Goal: Task Accomplishment & Management: Use online tool/utility

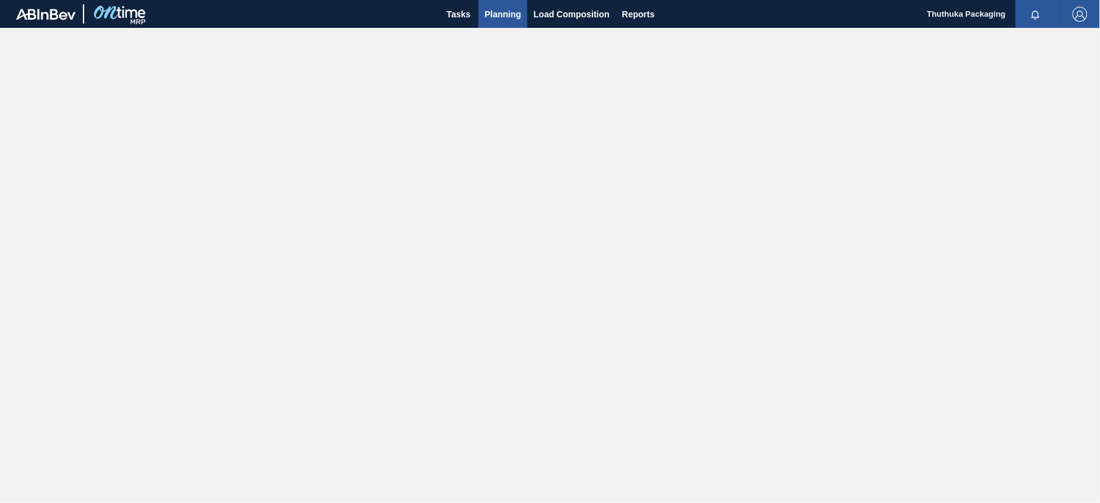
click at [492, 8] on span "Planning" at bounding box center [503, 14] width 37 height 15
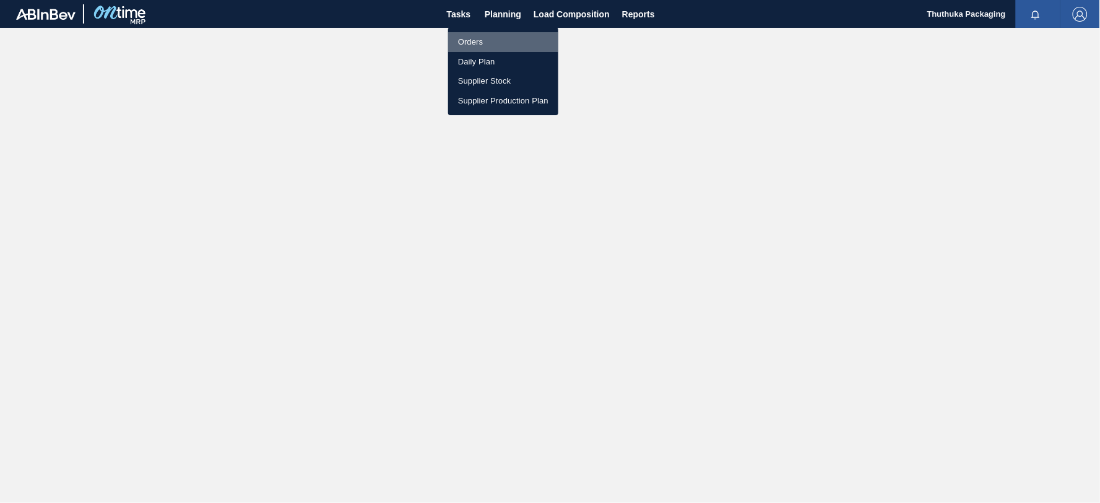
click at [484, 39] on li "Orders" at bounding box center [503, 42] width 110 height 20
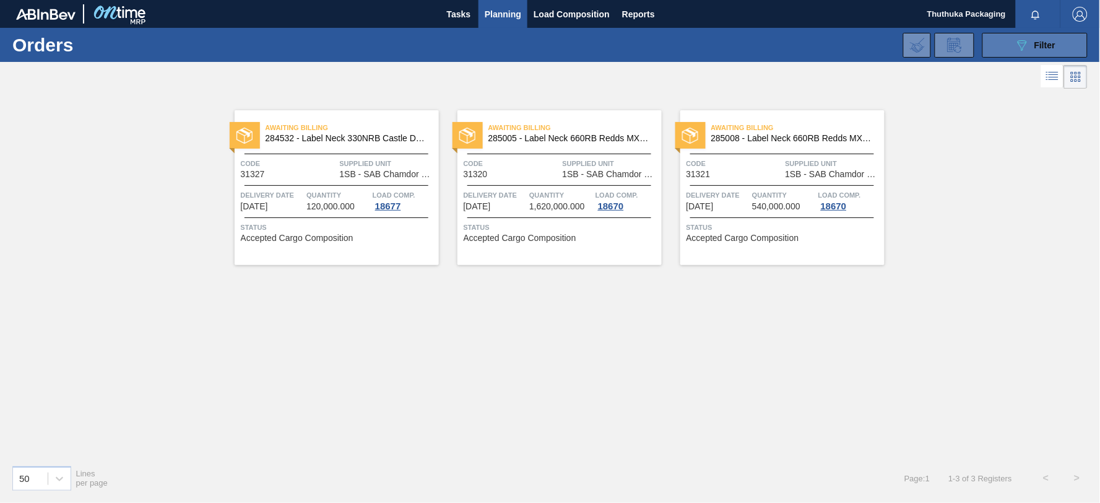
click at [1012, 46] on button "089F7B8B-B2A5-4AFE-B5C0-19BA573D28AC Filter" at bounding box center [1035, 45] width 105 height 25
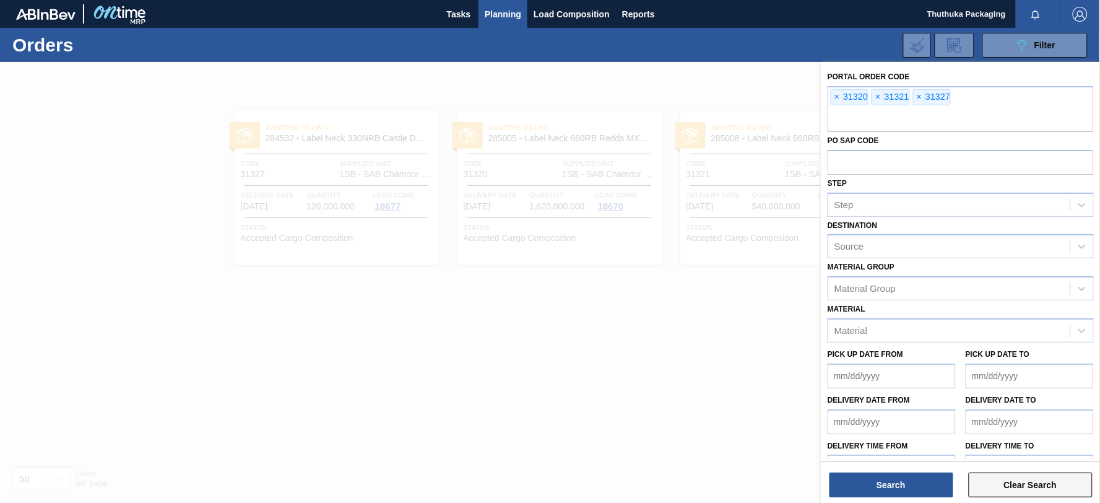
click at [1030, 486] on button "Clear Search" at bounding box center [1031, 484] width 124 height 25
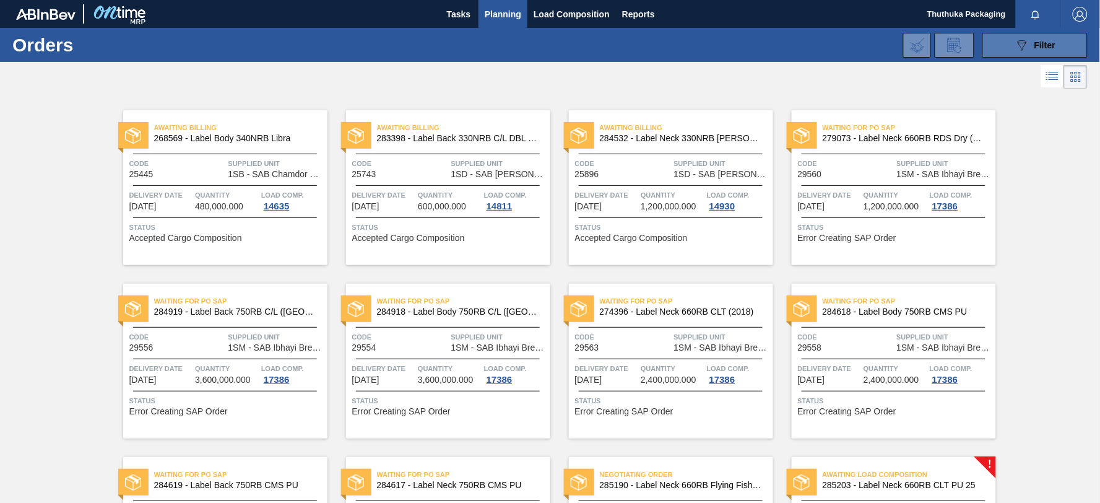
click at [1009, 48] on button "089F7B8B-B2A5-4AFE-B5C0-19BA573D28AC Filter" at bounding box center [1035, 45] width 105 height 25
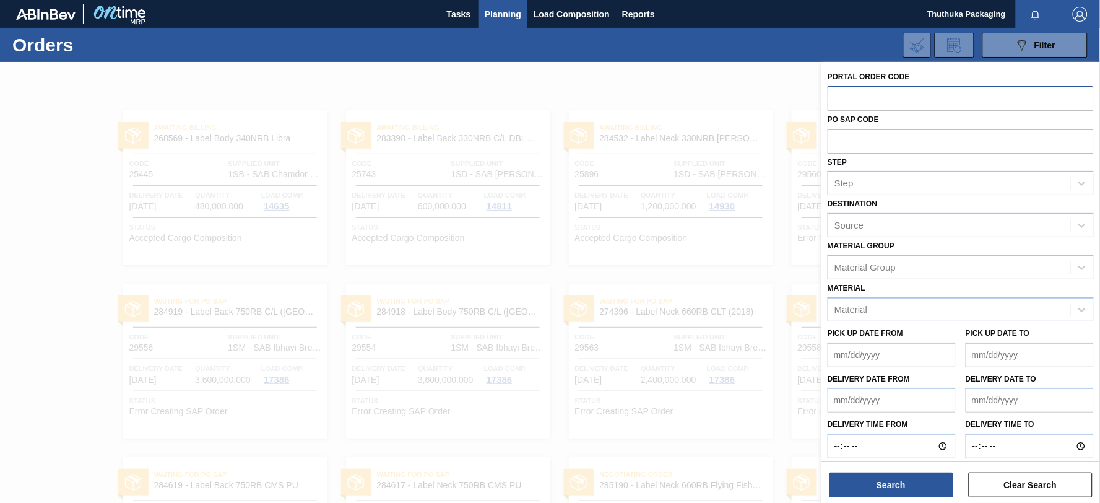
click at [927, 100] on input "text" at bounding box center [961, 98] width 266 height 24
type input "31341"
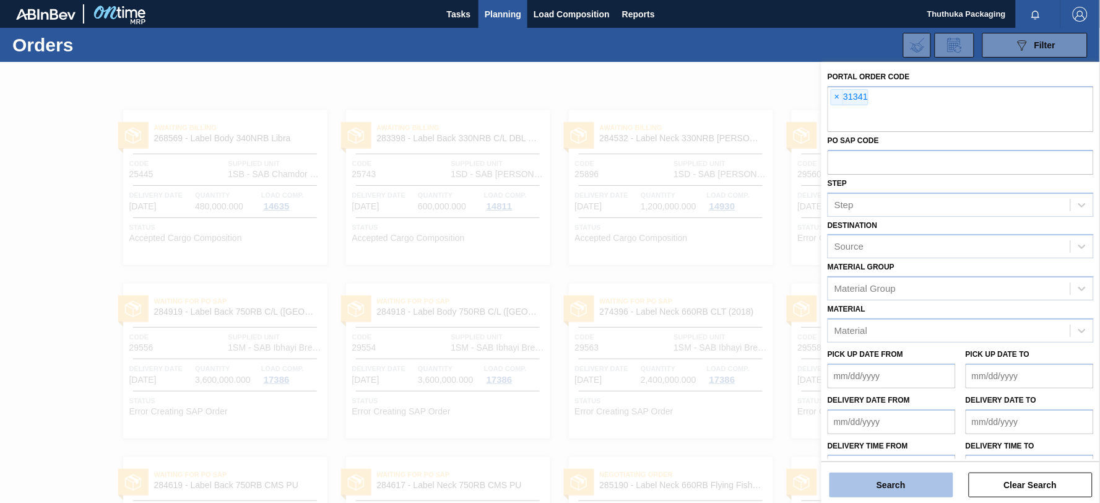
click at [904, 489] on button "Search" at bounding box center [892, 484] width 124 height 25
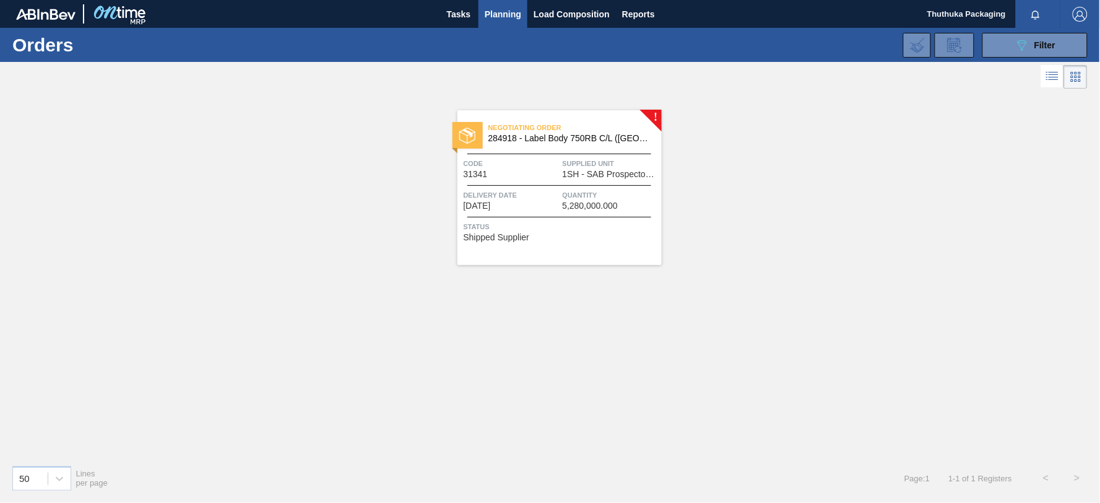
click at [579, 139] on span "284918 - Label Body 750RB C/L ([GEOGRAPHIC_DATA])" at bounding box center [570, 138] width 163 height 9
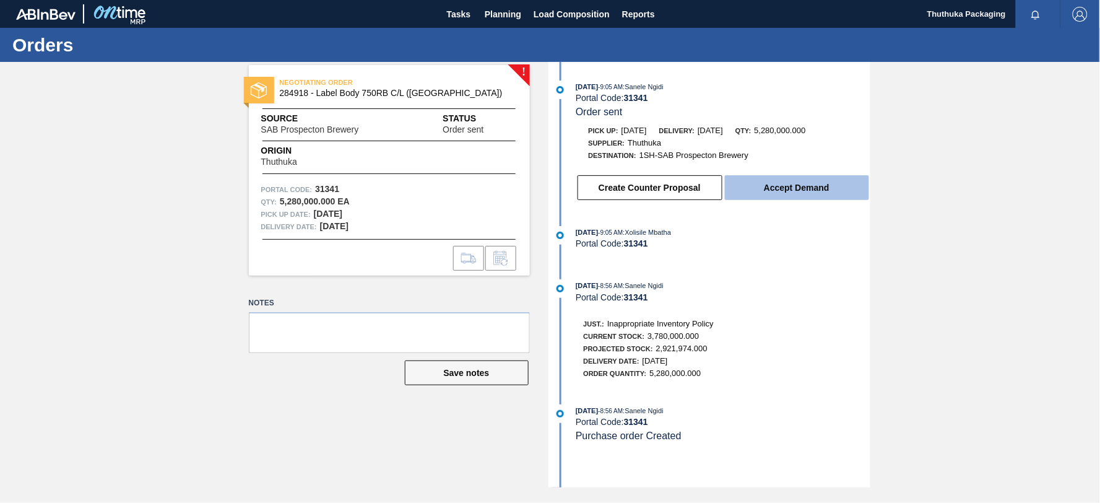
click at [814, 184] on button "Accept Demand" at bounding box center [797, 187] width 144 height 25
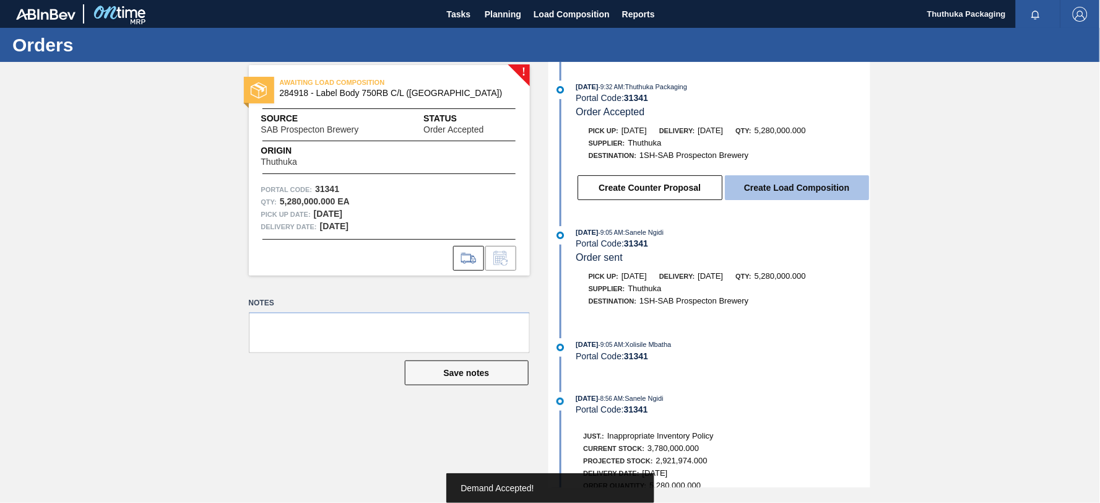
click at [802, 189] on button "Create Load Composition" at bounding box center [797, 187] width 144 height 25
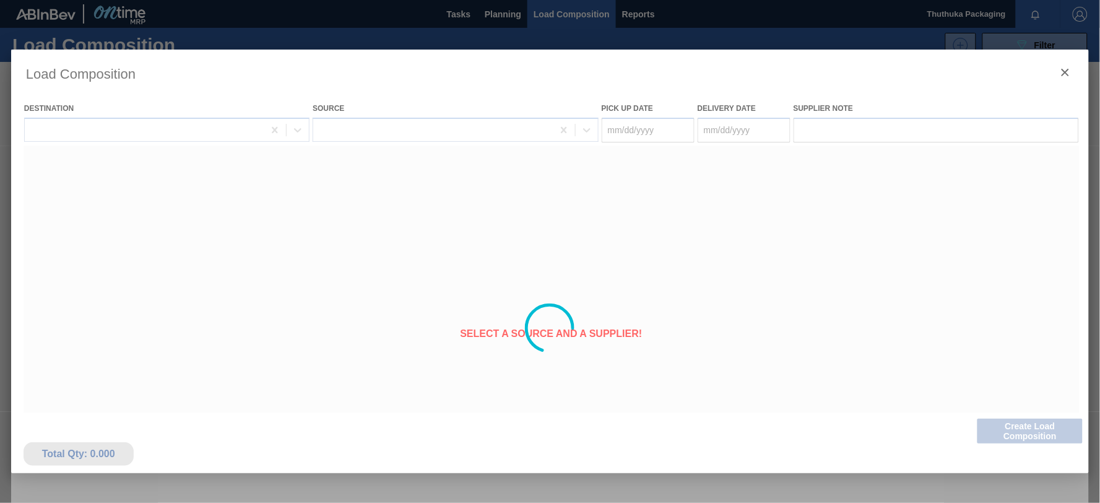
type Date "[DATE]"
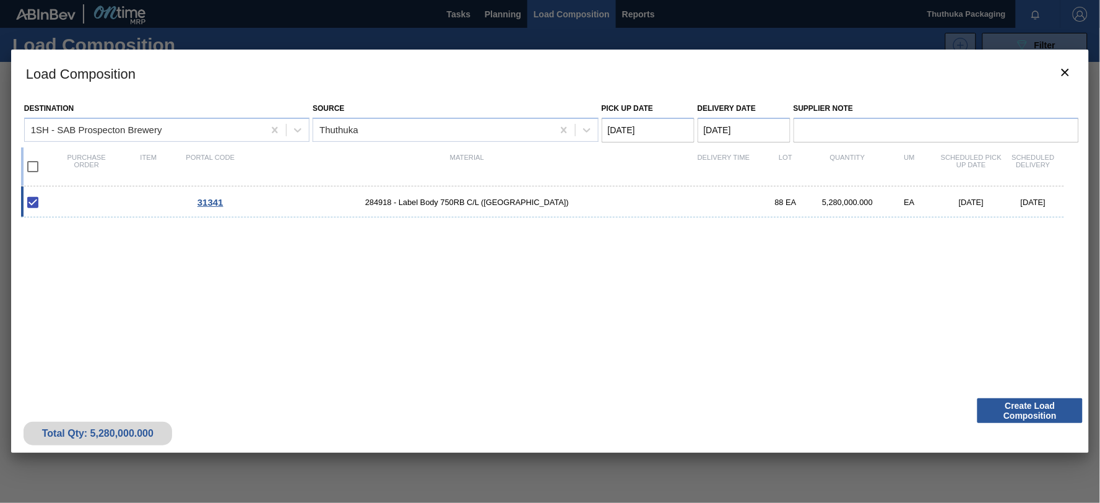
click at [630, 127] on Date "[DATE]" at bounding box center [648, 130] width 93 height 25
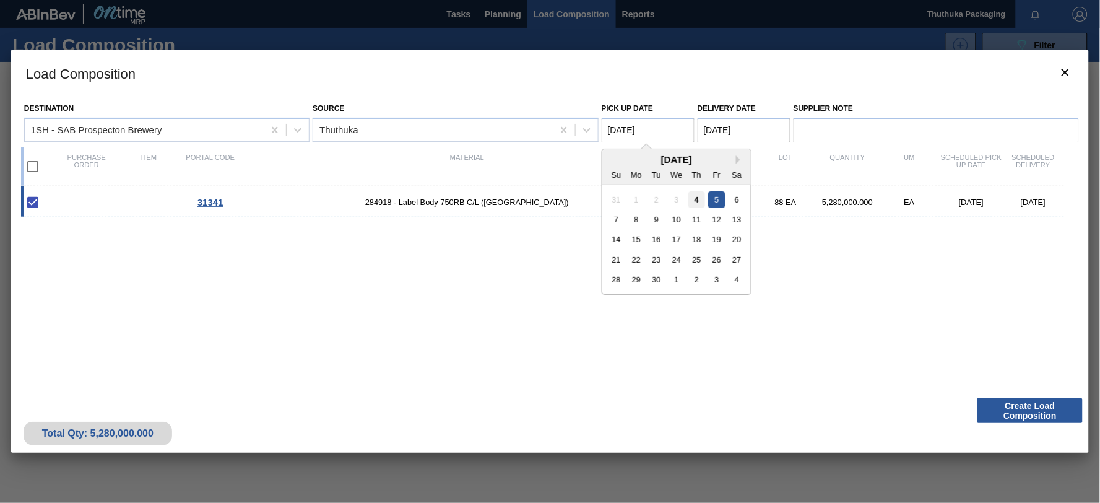
click at [698, 198] on div "4" at bounding box center [697, 199] width 17 height 17
type Date "[DATE]"
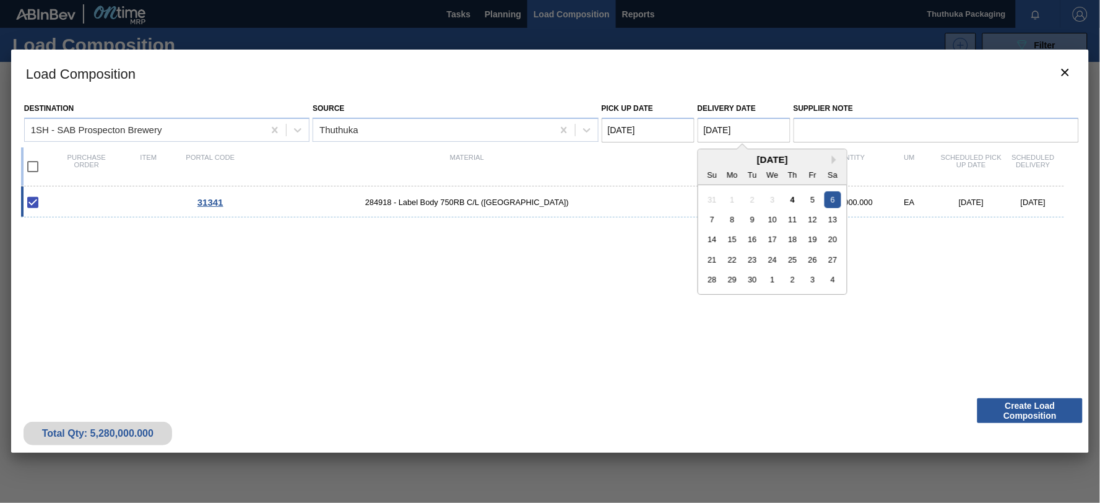
click at [720, 131] on Date "[DATE]" at bounding box center [744, 130] width 93 height 25
click at [818, 199] on div "5" at bounding box center [812, 199] width 17 height 17
type Date "[DATE]"
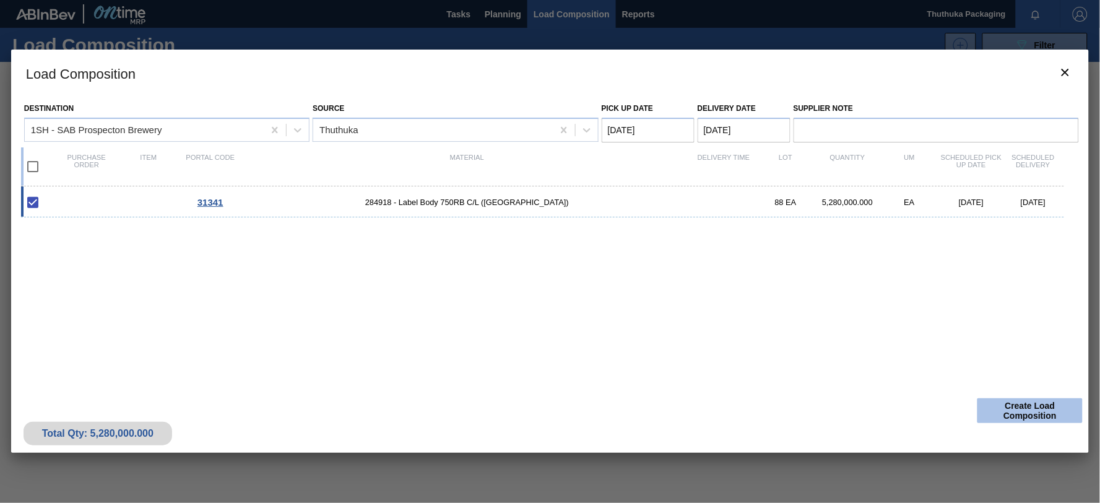
click at [1013, 410] on button "Create Load Composition" at bounding box center [1030, 410] width 105 height 25
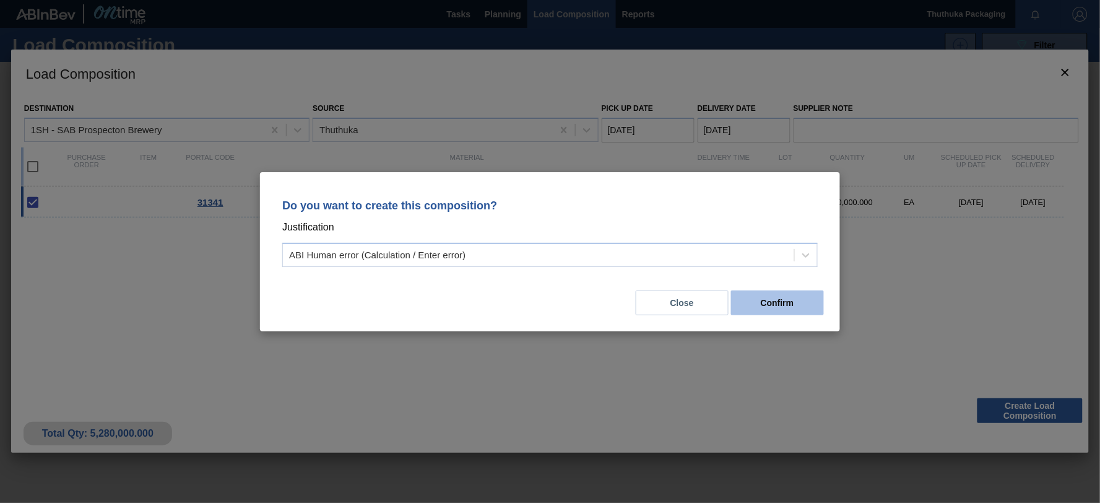
click at [780, 306] on button "Confirm" at bounding box center [777, 302] width 93 height 25
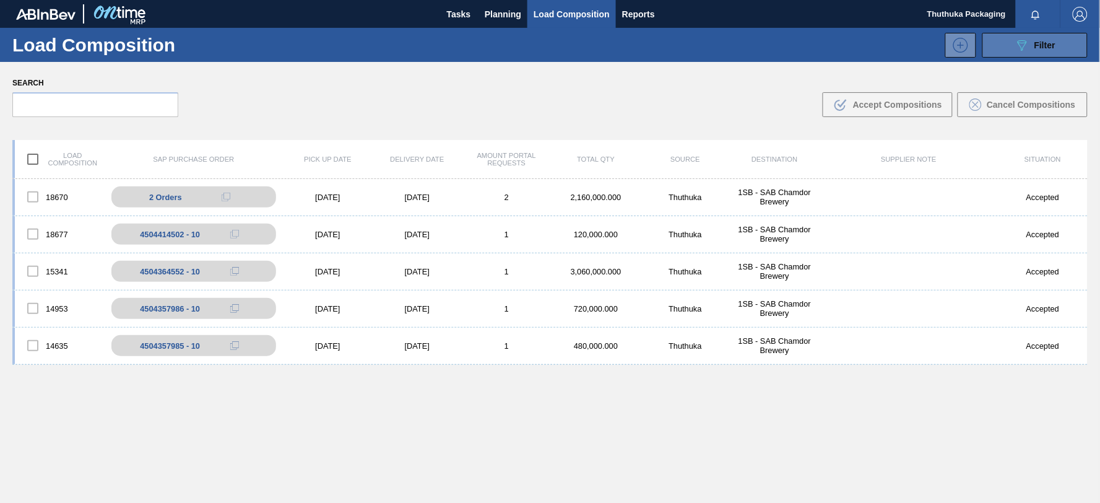
click at [1004, 40] on button "089F7B8B-B2A5-4AFE-B5C0-19BA573D28AC Filter" at bounding box center [1035, 45] width 105 height 25
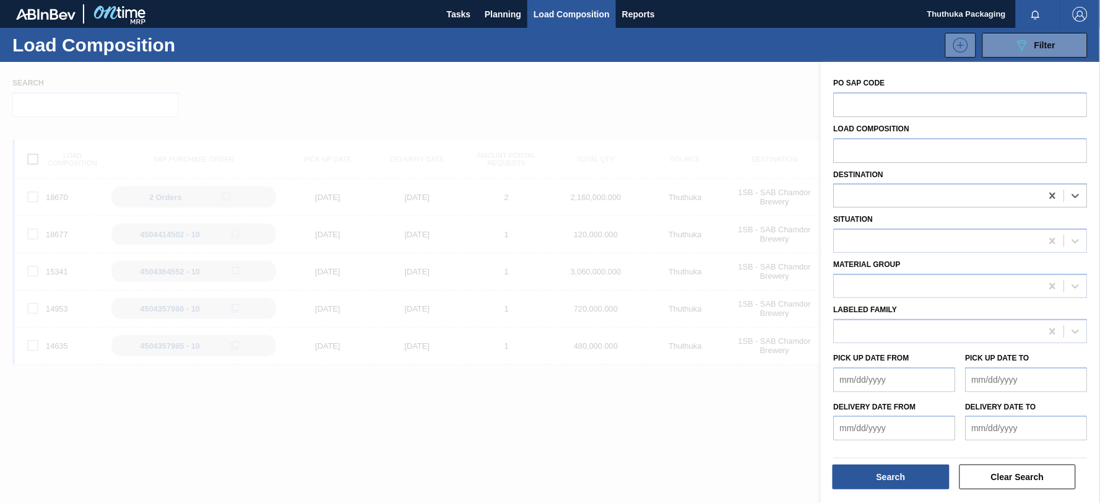
drag, startPoint x: 1053, startPoint y: 195, endPoint x: 1090, endPoint y: 193, distance: 37.8
click at [1053, 194] on icon at bounding box center [1053, 196] width 6 height 6
click at [1074, 193] on icon at bounding box center [1076, 195] width 12 height 12
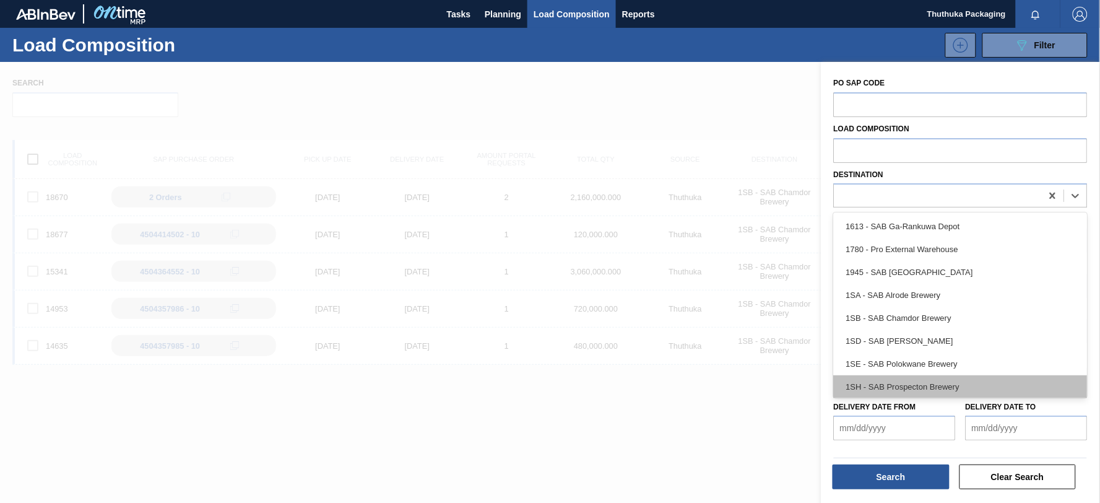
drag, startPoint x: 947, startPoint y: 381, endPoint x: 944, endPoint y: 389, distance: 8.6
click at [947, 381] on div "1SH - SAB Prospecton Brewery" at bounding box center [961, 386] width 254 height 23
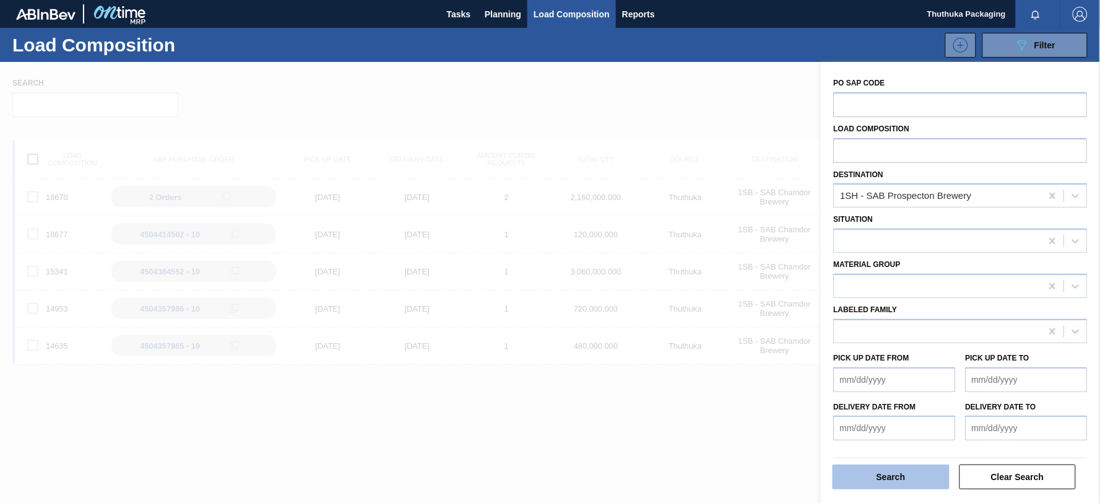
click at [909, 474] on button "Search" at bounding box center [891, 476] width 117 height 25
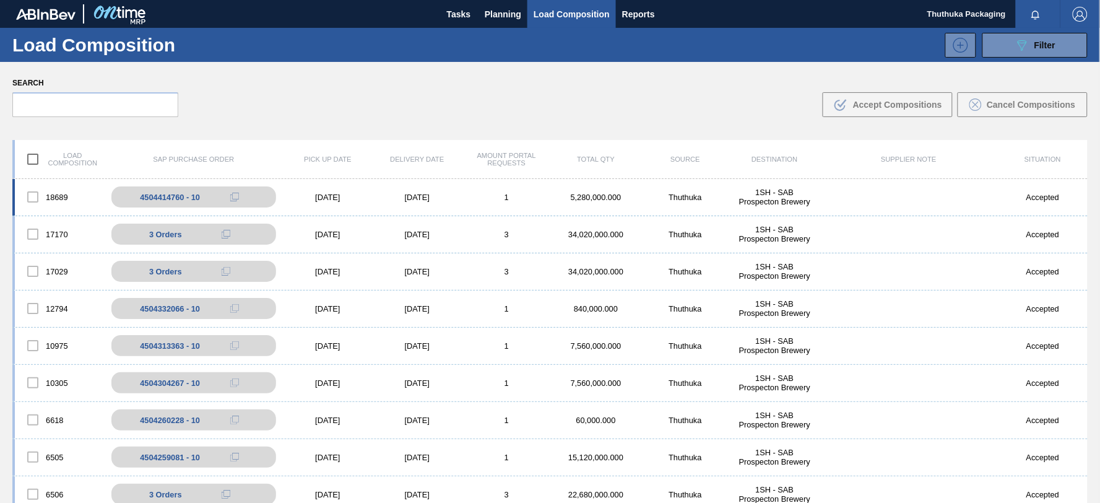
click at [611, 199] on div "5,280,000.000" at bounding box center [596, 197] width 89 height 9
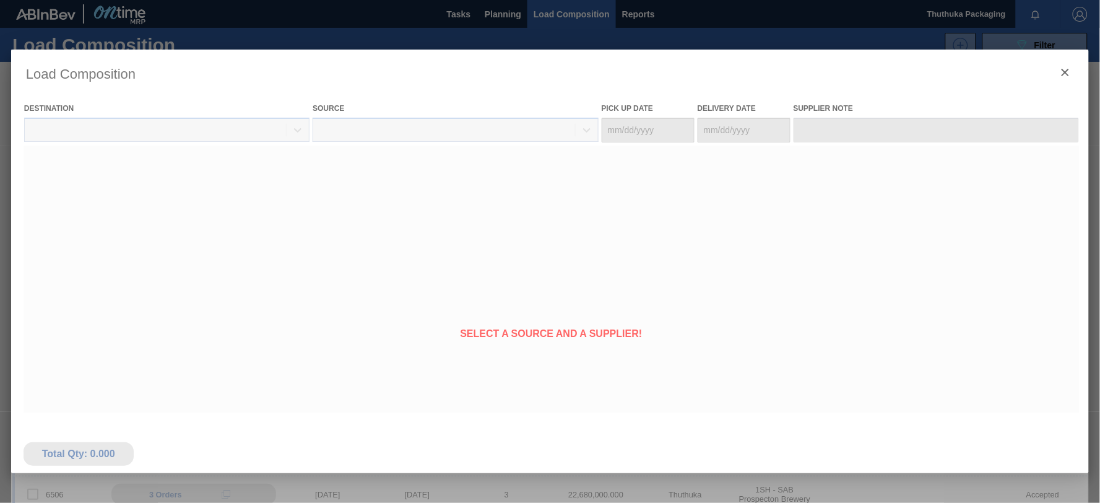
type Date "[DATE]"
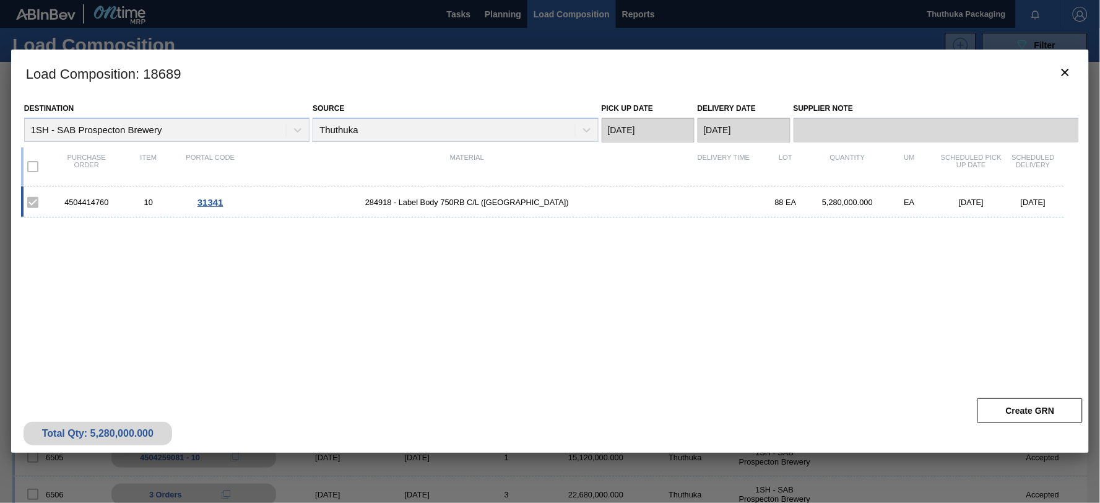
click at [85, 204] on div "4504414760" at bounding box center [87, 202] width 62 height 9
copy div "4504414760"
click at [406, 202] on span "284918 - Label Body 750RB C/L ([GEOGRAPHIC_DATA])" at bounding box center [466, 202] width 451 height 9
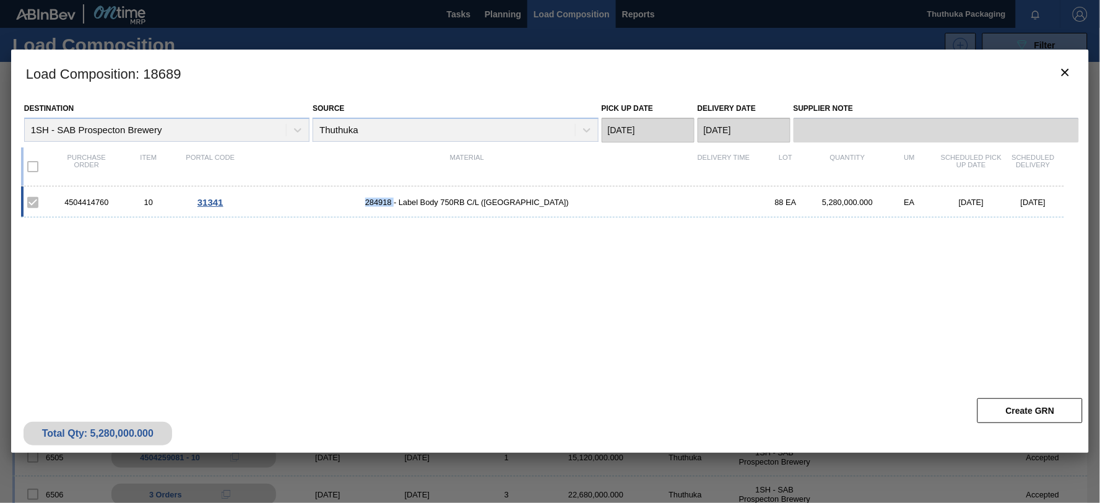
copy span "284918"
click at [592, 192] on div "4504414760 10 31341 284918 - Label Body 750RB C/L ([GEOGRAPHIC_DATA]) 88 EA 5,2…" at bounding box center [542, 201] width 1043 height 31
click at [1066, 73] on icon "botão de ícone" at bounding box center [1065, 72] width 15 height 15
